Goal: Task Accomplishment & Management: Manage account settings

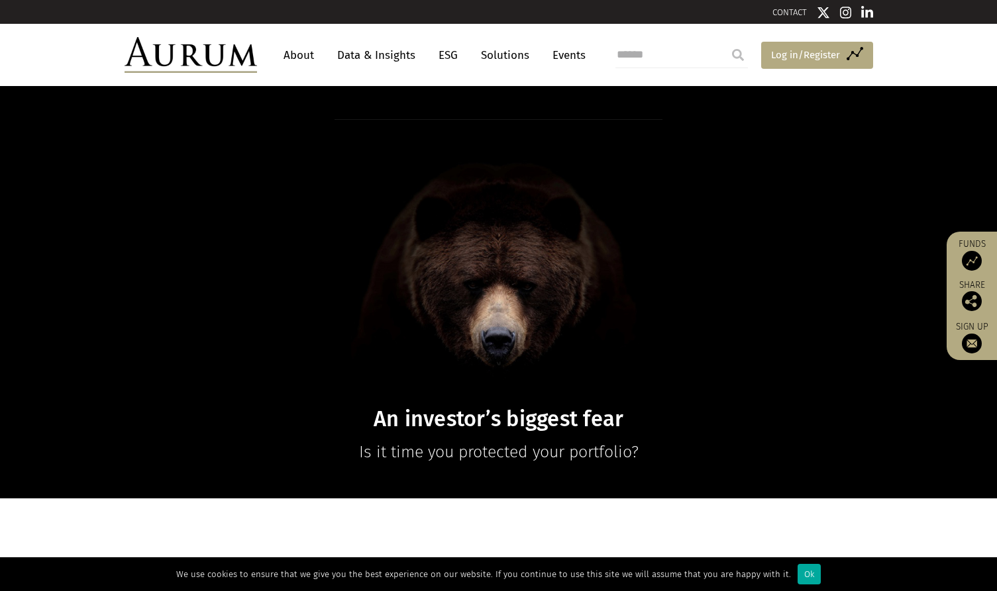
click at [816, 58] on span "Log in/Register" at bounding box center [805, 55] width 69 height 16
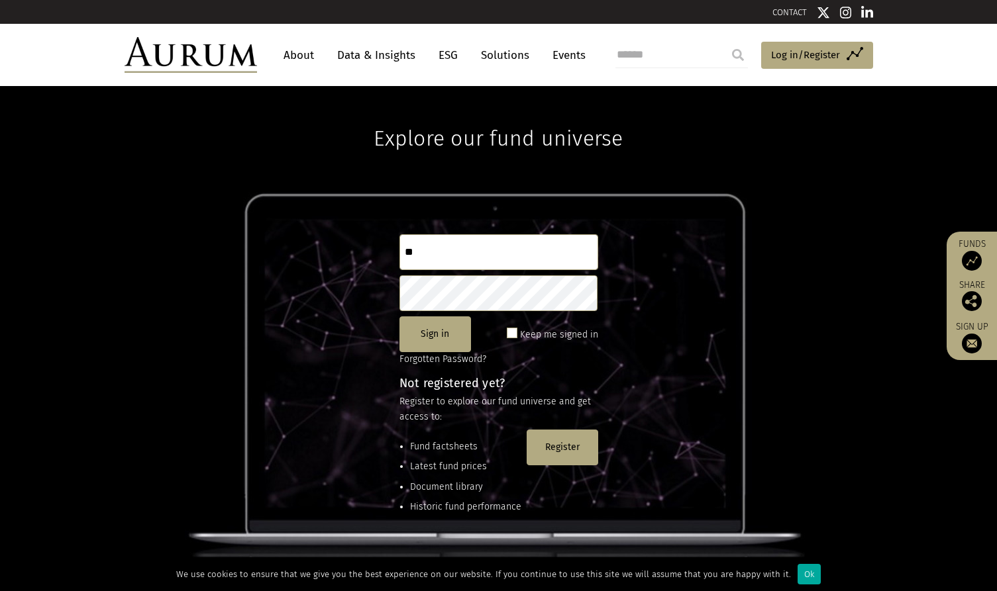
type input "*"
type input "**********"
click at [419, 338] on button "Sign in" at bounding box center [435, 335] width 72 height 36
